Goal: Task Accomplishment & Management: Use online tool/utility

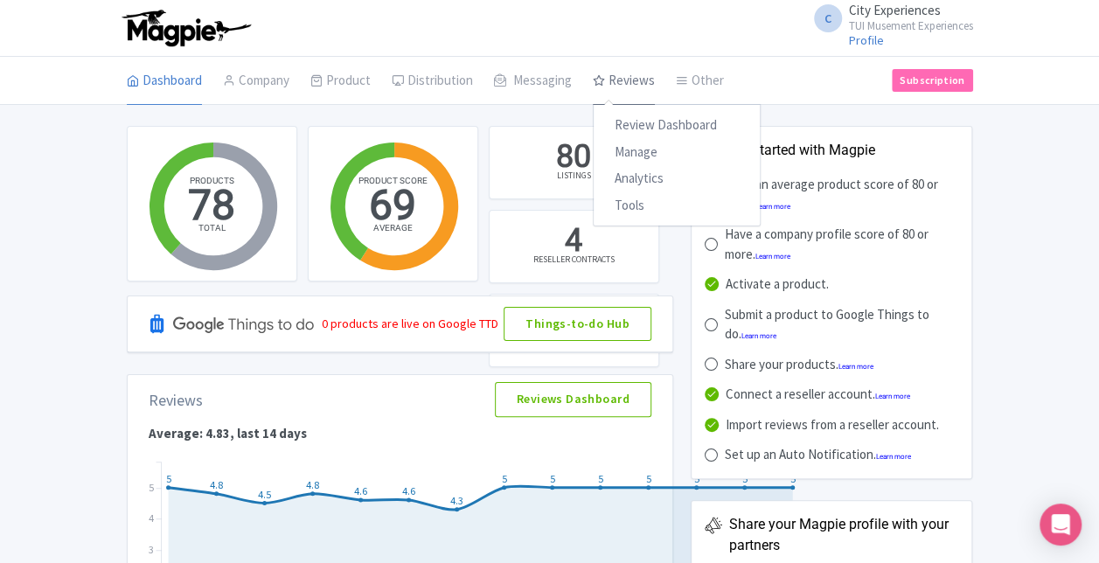
click at [606, 91] on link "Reviews" at bounding box center [624, 81] width 62 height 49
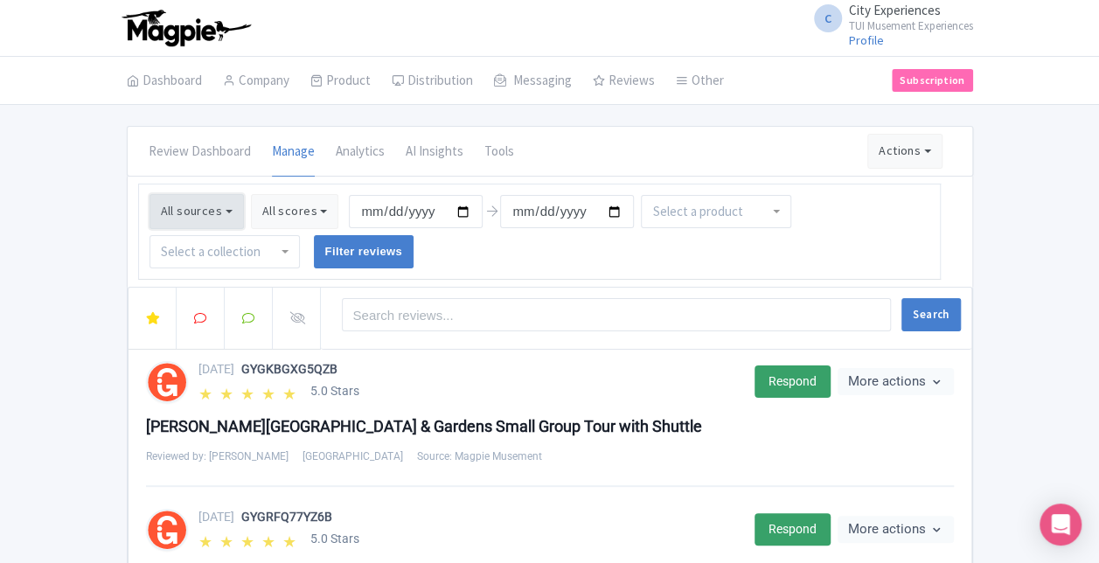
click at [215, 210] on button "All sources" at bounding box center [196, 211] width 94 height 35
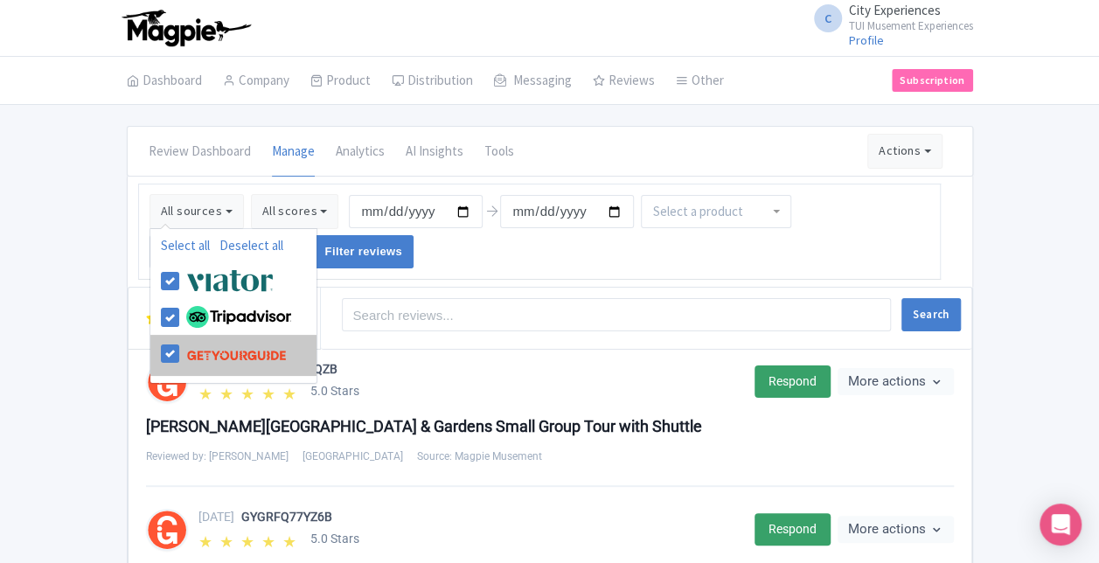
click at [182, 348] on label at bounding box center [234, 354] width 105 height 33
click at [182, 348] on input "checkbox" at bounding box center [187, 343] width 11 height 11
checkbox input "false"
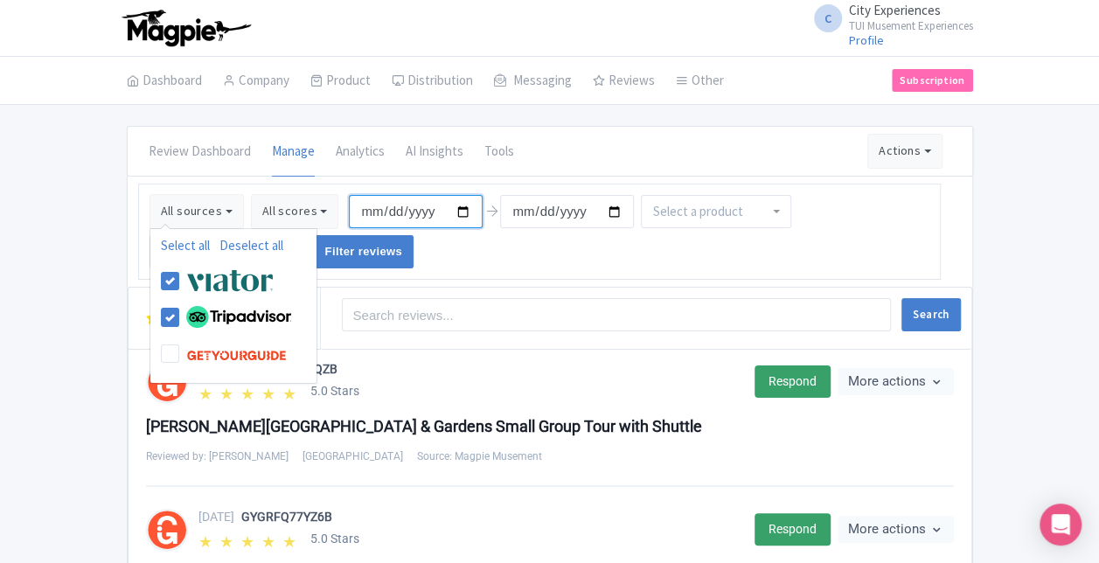
click at [459, 207] on input "2025-05-14" at bounding box center [416, 211] width 134 height 33
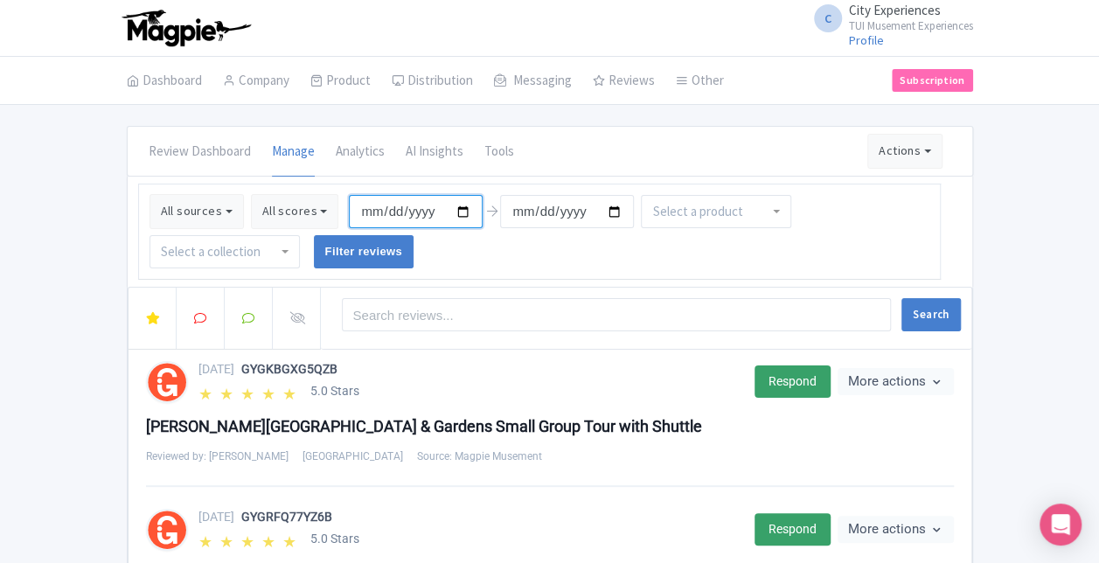
type input "2025-07-16"
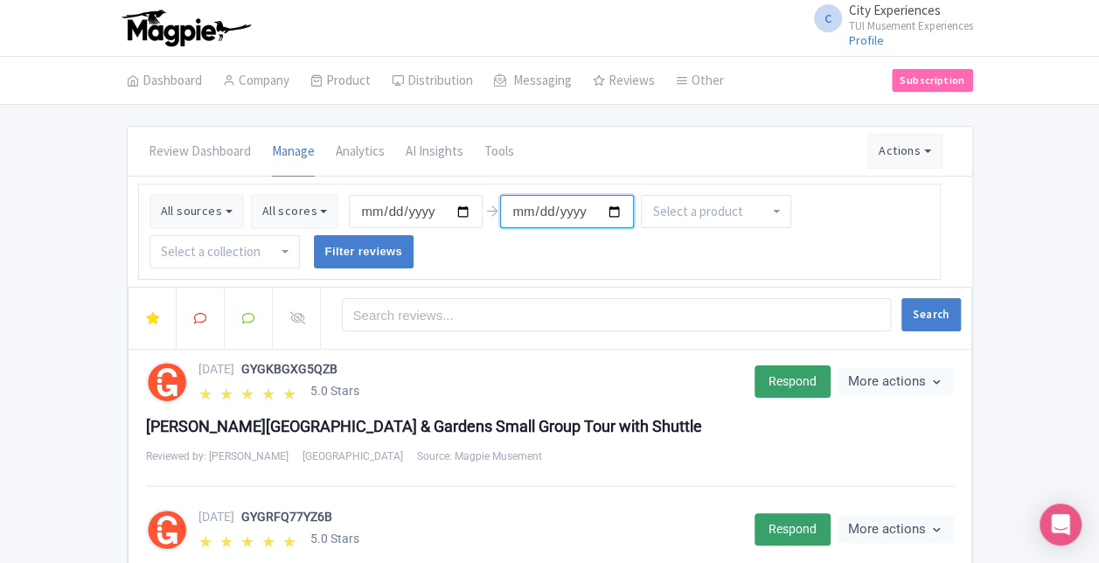
click at [613, 207] on input "2025-08-13" at bounding box center [567, 211] width 134 height 33
type input "2025-07-16"
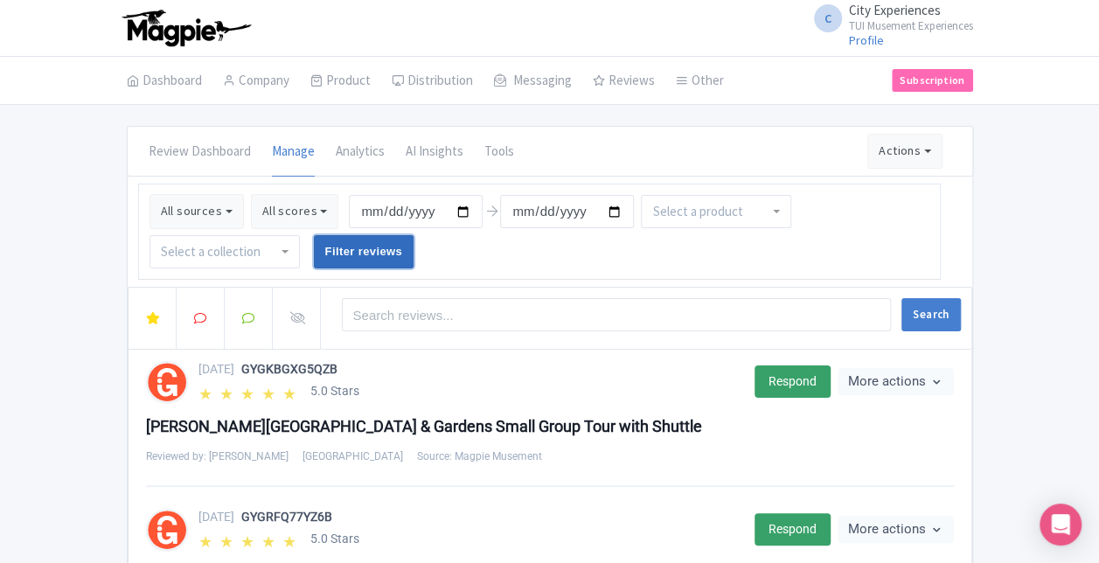
click at [362, 251] on input "Filter reviews" at bounding box center [364, 251] width 101 height 33
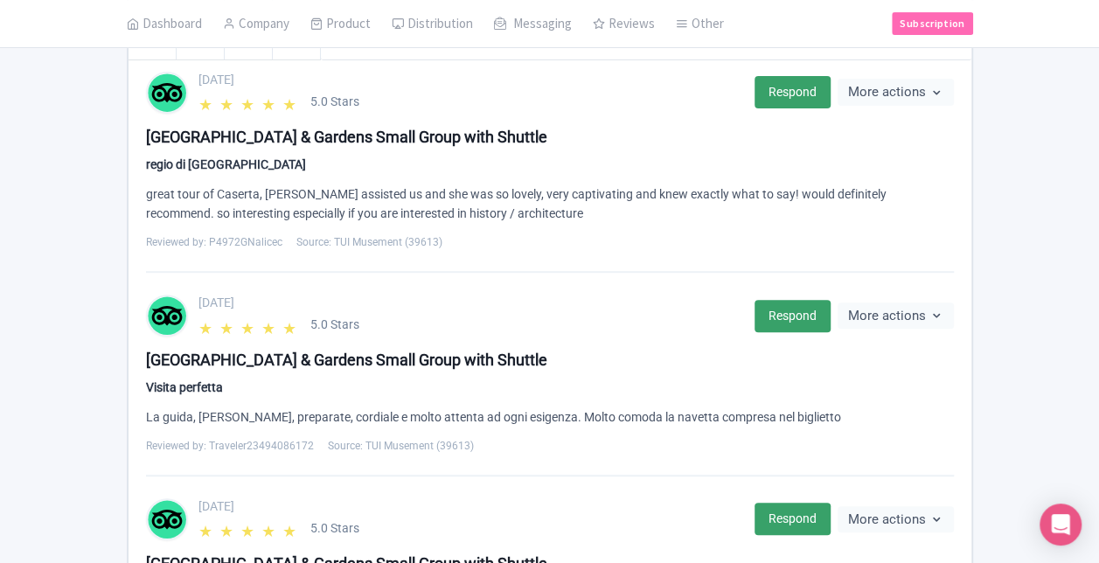
scroll to position [187, 0]
